Goal: Task Accomplishment & Management: Use online tool/utility

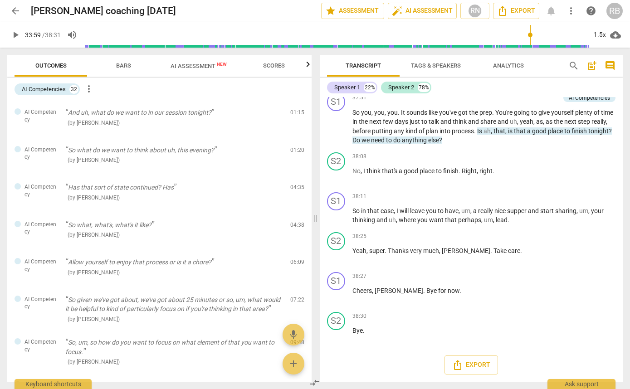
scroll to position [7759, 0]
click at [18, 33] on span "play_arrow" at bounding box center [15, 34] width 11 height 11
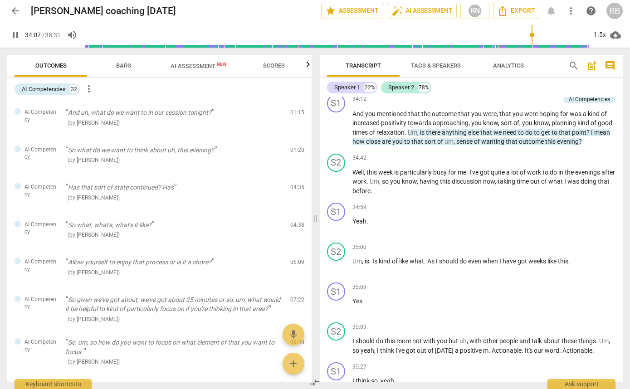
click at [15, 34] on span "pause" at bounding box center [15, 34] width 11 height 11
click at [15, 34] on span "play_arrow" at bounding box center [15, 34] width 11 height 11
click at [16, 34] on span "pause" at bounding box center [15, 34] width 11 height 11
type input "2048"
click at [284, 10] on div "Carlos coaching Aug 27th edit" at bounding box center [172, 11] width 283 height 16
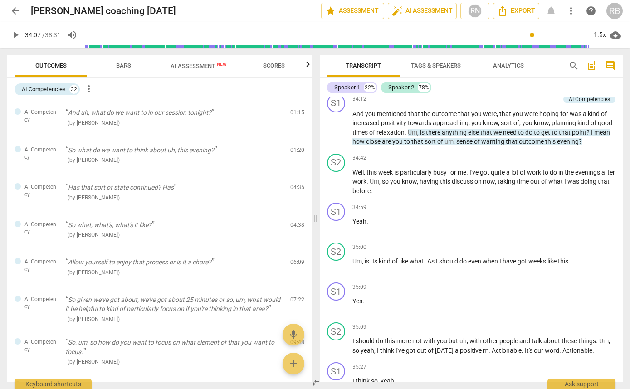
click at [15, 9] on span "arrow_back" at bounding box center [15, 10] width 11 height 11
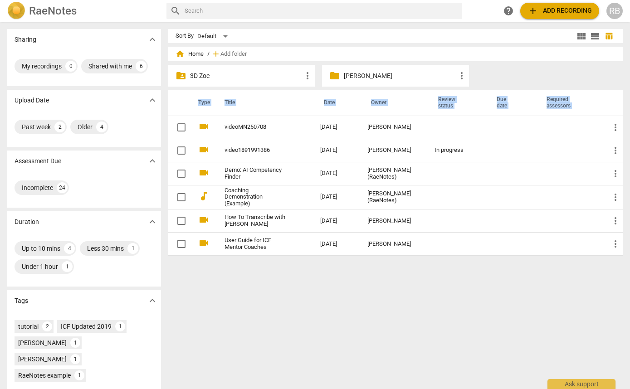
drag, startPoint x: 313, startPoint y: 126, endPoint x: 357, endPoint y: 73, distance: 68.0
click at [357, 73] on div "home Home / add Add folder folder_shared 3D Zoe more_vert folder Mentor Ruth mo…" at bounding box center [399, 156] width 462 height 213
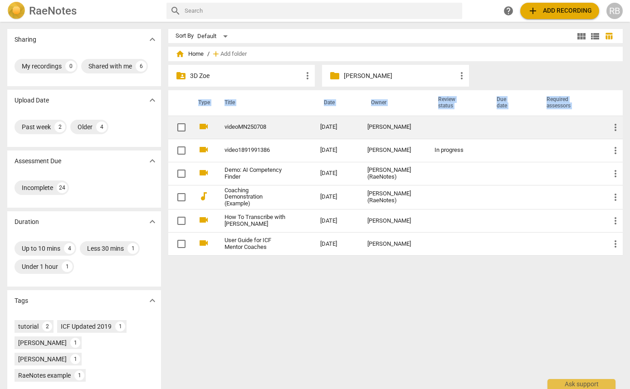
click at [298, 125] on td "videoMN250708" at bounding box center [263, 127] width 99 height 23
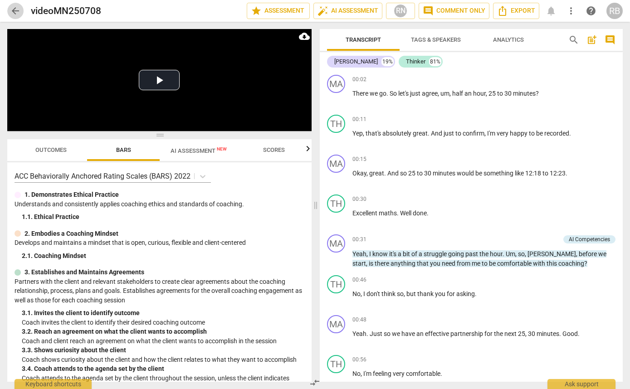
click at [15, 8] on span "arrow_back" at bounding box center [15, 10] width 11 height 11
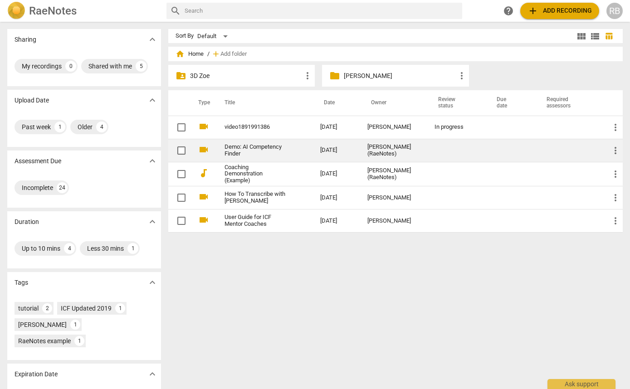
click at [274, 147] on link "Demo: AI Competency Finder" at bounding box center [256, 151] width 63 height 14
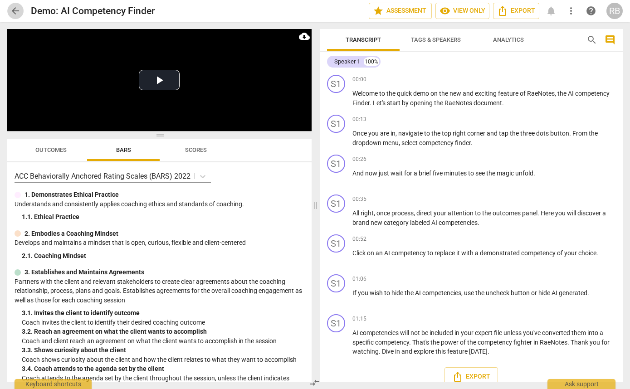
click at [15, 12] on span "arrow_back" at bounding box center [15, 10] width 11 height 11
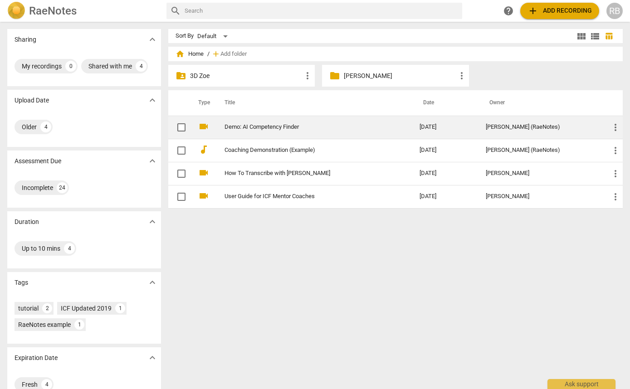
click at [354, 76] on p "[PERSON_NAME]" at bounding box center [400, 76] width 112 height 10
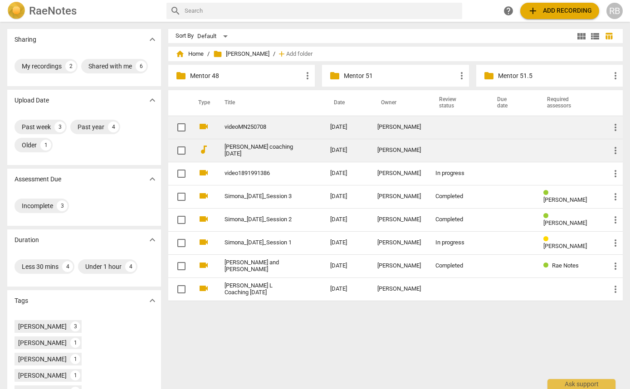
click at [279, 145] on link "[PERSON_NAME] coaching [DATE]" at bounding box center [261, 151] width 73 height 14
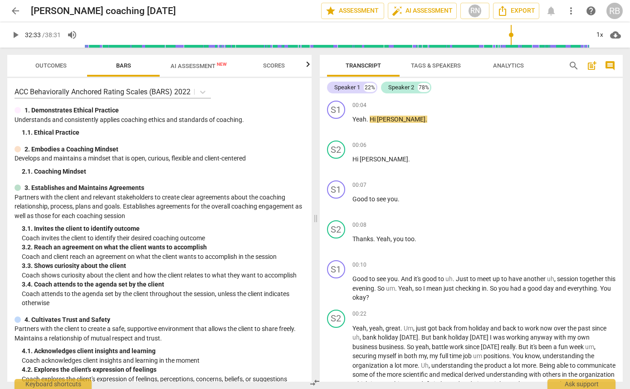
scroll to position [6847, 0]
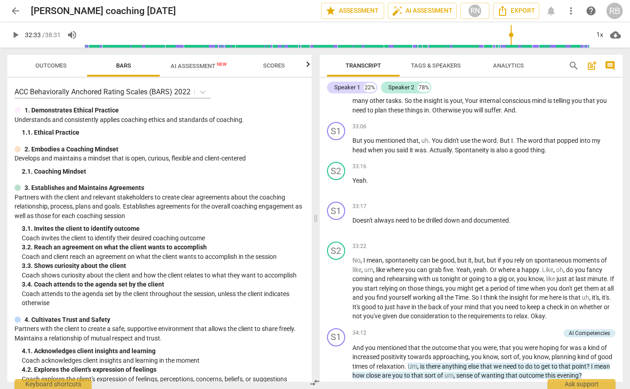
drag, startPoint x: 83, startPoint y: 33, endPoint x: 510, endPoint y: 40, distance: 427.4
click at [510, 40] on input "range" at bounding box center [336, 34] width 505 height 29
drag, startPoint x: 10, startPoint y: 33, endPoint x: 39, endPoint y: 32, distance: 28.1
click at [15, 32] on span "play_arrow" at bounding box center [15, 34] width 11 height 11
click at [599, 34] on div "1x" at bounding box center [599, 35] width 17 height 15
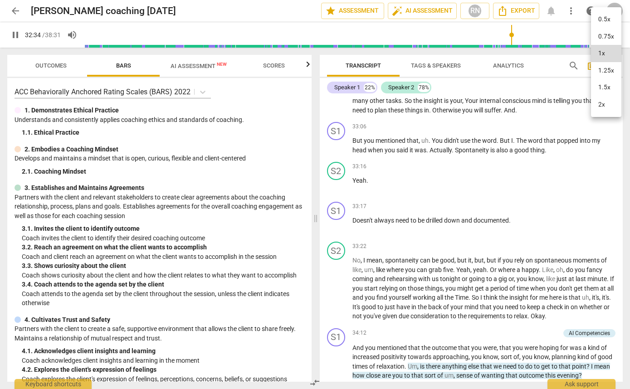
click at [601, 88] on li "1.5x" at bounding box center [606, 87] width 30 height 17
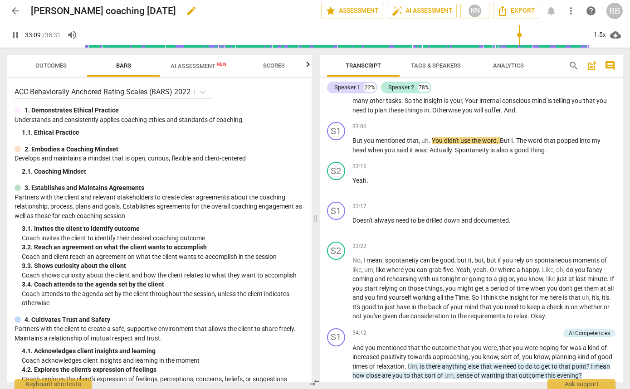
drag, startPoint x: 14, startPoint y: 30, endPoint x: 70, endPoint y: 7, distance: 61.0
click at [18, 28] on button "pause" at bounding box center [15, 35] width 16 height 16
type input "1990"
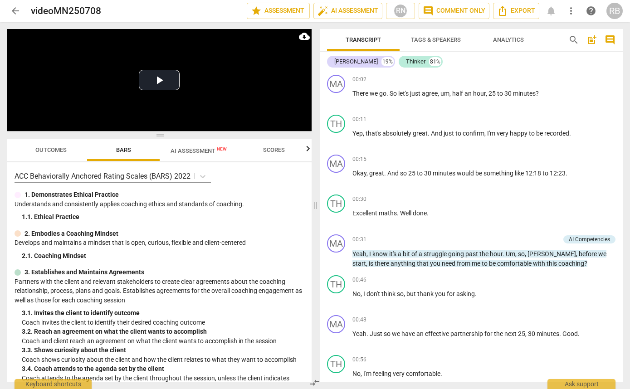
click at [18, 3] on button "arrow_back" at bounding box center [15, 11] width 16 height 16
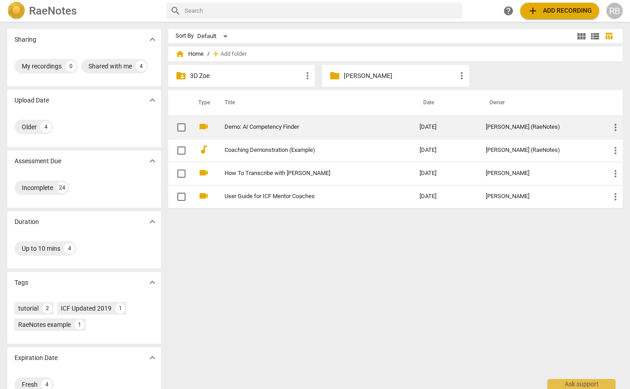
click at [293, 129] on link "Demo: AI Competency Finder" at bounding box center [306, 127] width 162 height 7
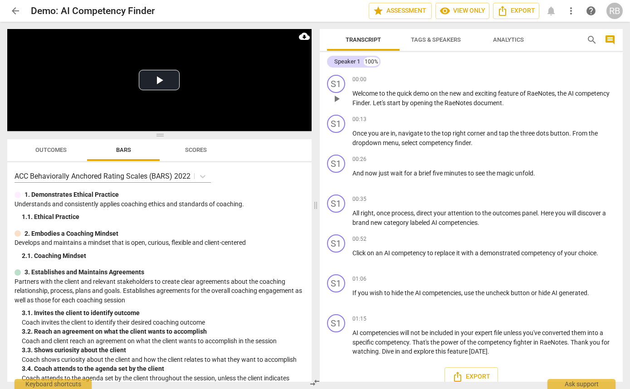
click at [336, 103] on span "play_arrow" at bounding box center [336, 98] width 11 height 11
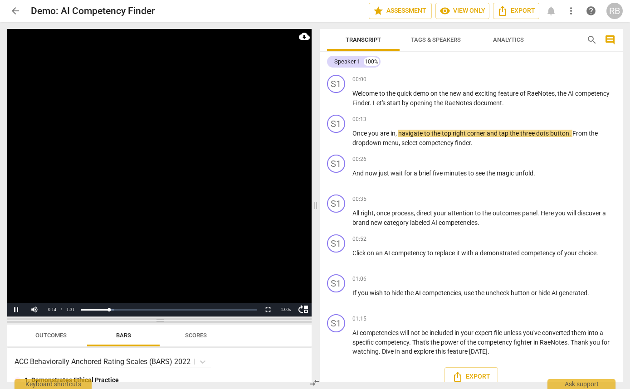
drag, startPoint x: 161, startPoint y: 135, endPoint x: 208, endPoint y: 321, distance: 191.2
click at [208, 321] on span at bounding box center [159, 320] width 304 height 5
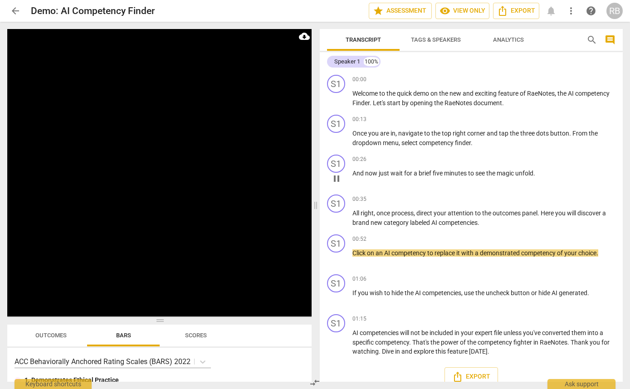
scroll to position [12, 0]
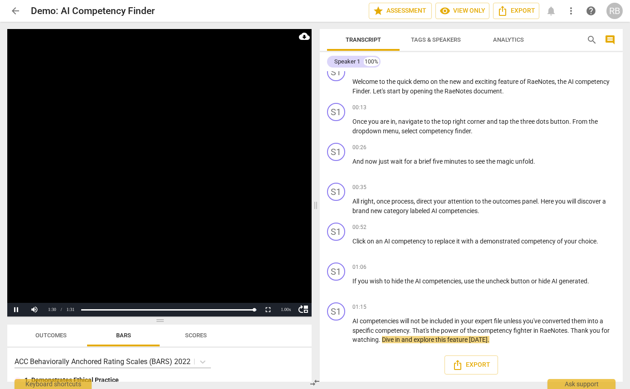
click at [18, 11] on span "arrow_back" at bounding box center [15, 10] width 11 height 11
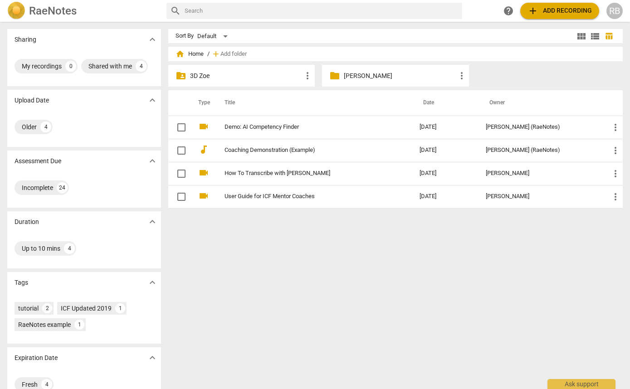
click at [354, 69] on div "folder Mentor [PERSON_NAME] more_vert" at bounding box center [395, 76] width 147 height 22
click at [354, 73] on p "[PERSON_NAME]" at bounding box center [400, 76] width 112 height 10
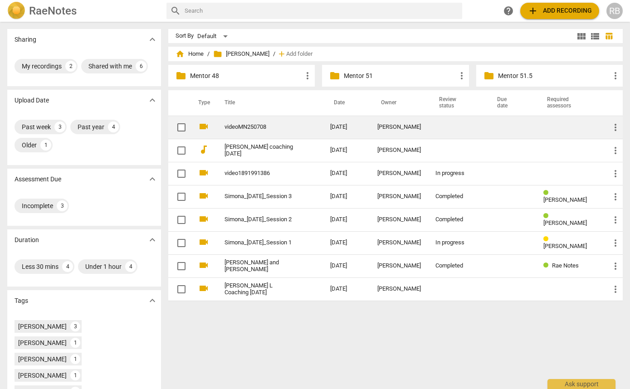
click at [279, 124] on link "videoMN250708" at bounding box center [261, 127] width 73 height 7
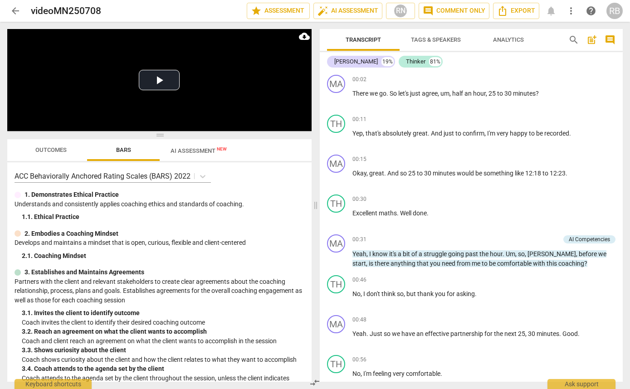
click at [570, 13] on span "more_vert" at bounding box center [571, 10] width 11 height 11
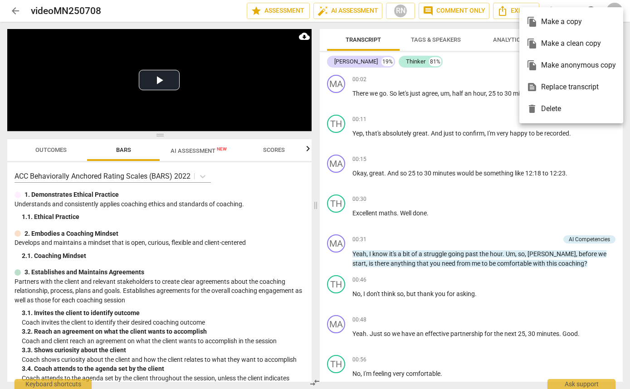
click at [462, 75] on div at bounding box center [315, 194] width 630 height 389
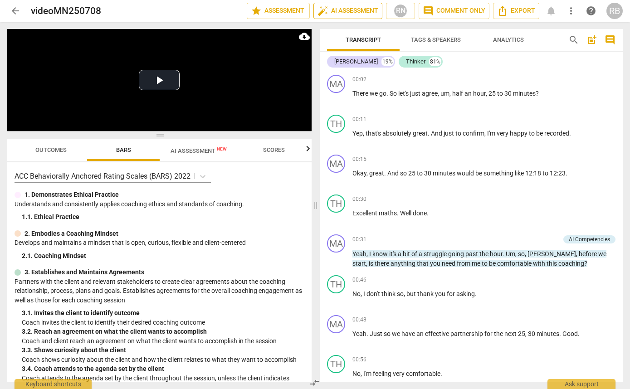
click at [357, 13] on span "auto_fix_high AI Assessment" at bounding box center [348, 10] width 61 height 11
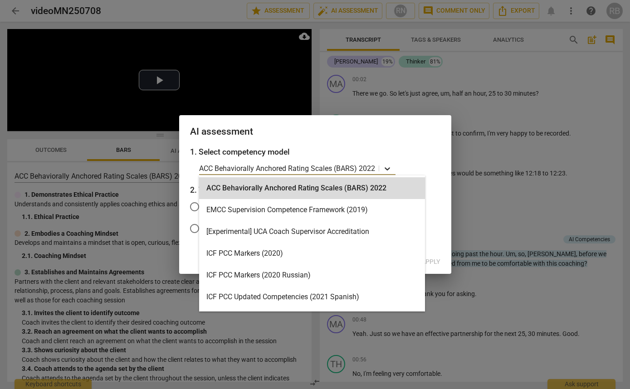
click at [387, 169] on icon at bounding box center [387, 168] width 9 height 9
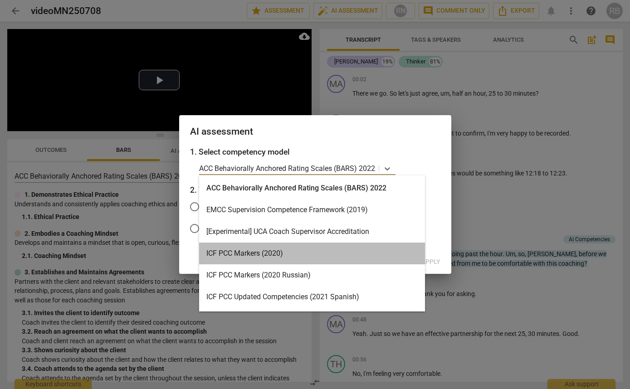
click at [287, 249] on div "ICF PCC Markers (2020)" at bounding box center [312, 254] width 226 height 22
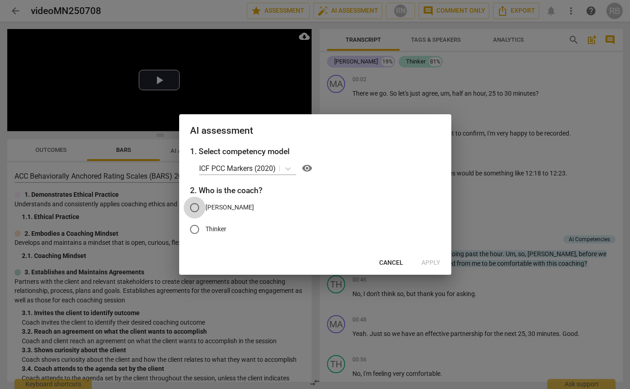
drag, startPoint x: 195, startPoint y: 205, endPoint x: 220, endPoint y: 215, distance: 26.9
click at [197, 205] on input "[PERSON_NAME]" at bounding box center [195, 208] width 22 height 22
radio input "true"
click at [433, 264] on span "Apply" at bounding box center [430, 263] width 19 height 9
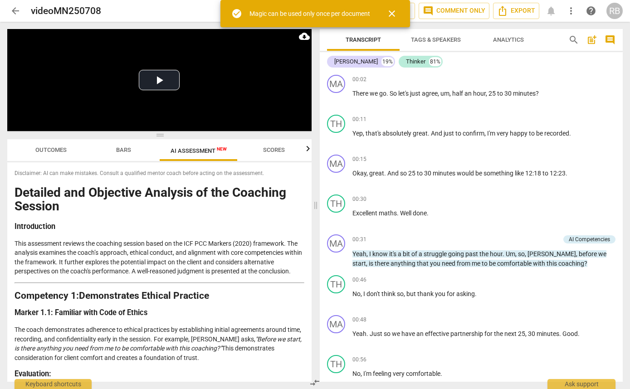
click at [395, 15] on span "close" at bounding box center [391, 13] width 11 height 11
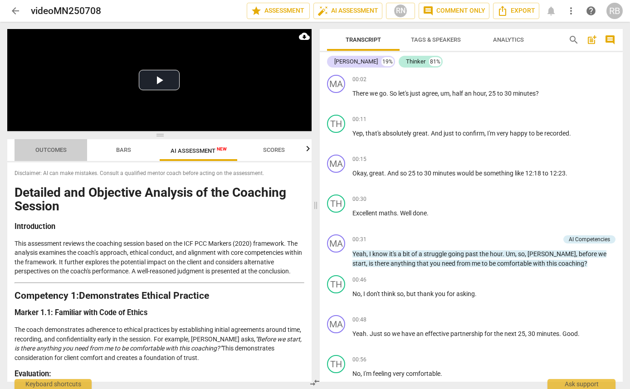
click at [57, 150] on span "Outcomes" at bounding box center [50, 150] width 31 height 7
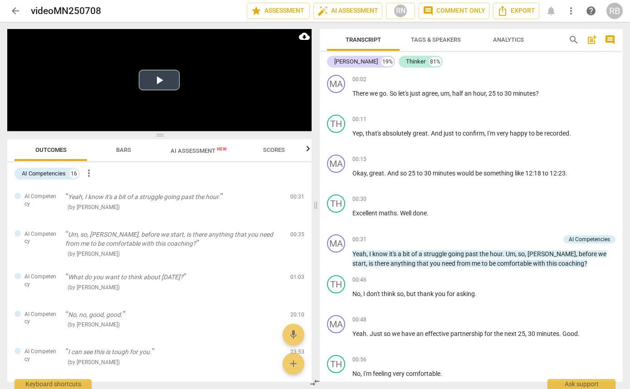
click at [213, 102] on video at bounding box center [159, 80] width 304 height 102
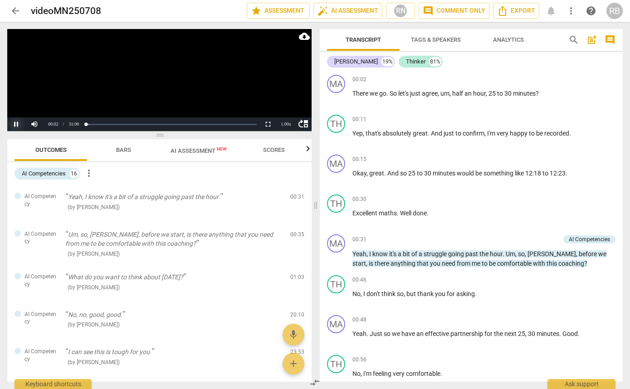
click at [20, 124] on button "Pause" at bounding box center [16, 124] width 18 height 14
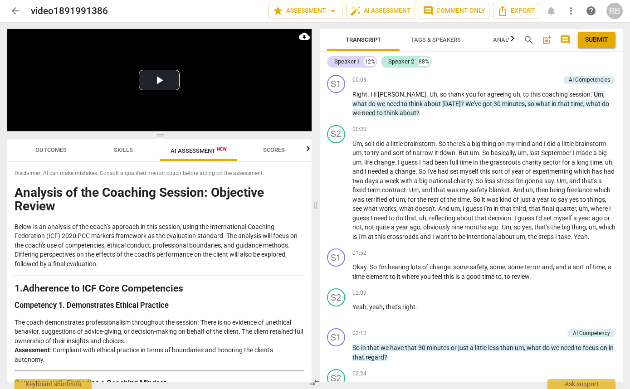
click at [568, 14] on span "more_vert" at bounding box center [571, 10] width 11 height 11
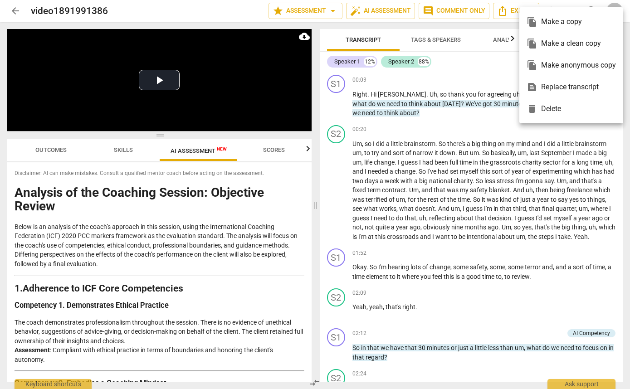
click at [491, 72] on div at bounding box center [315, 194] width 630 height 389
